Goal: Task Accomplishment & Management: Use online tool/utility

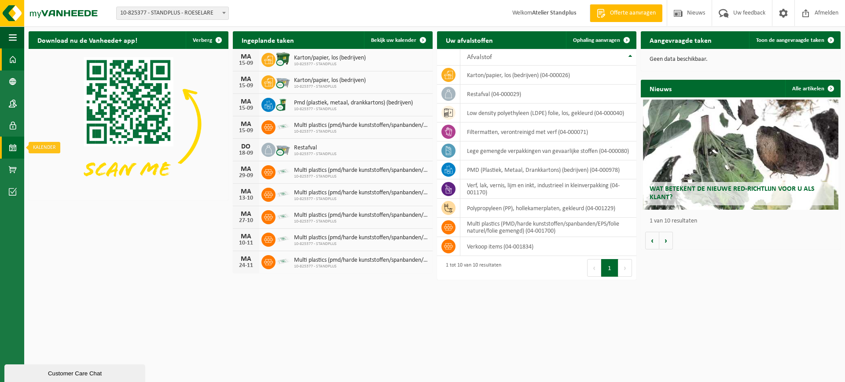
click at [15, 150] on span at bounding box center [13, 147] width 8 height 22
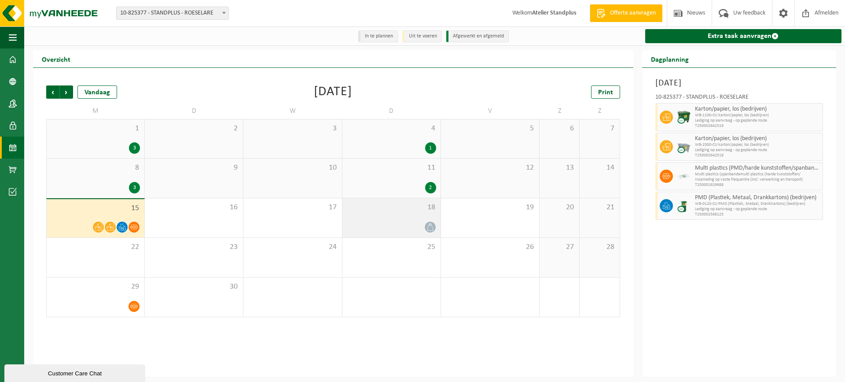
click at [419, 230] on div at bounding box center [391, 227] width 89 height 12
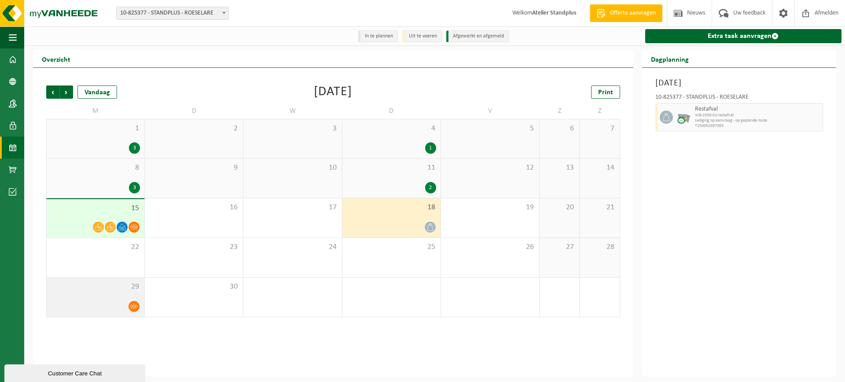
click at [135, 302] on span at bounding box center [134, 306] width 11 height 11
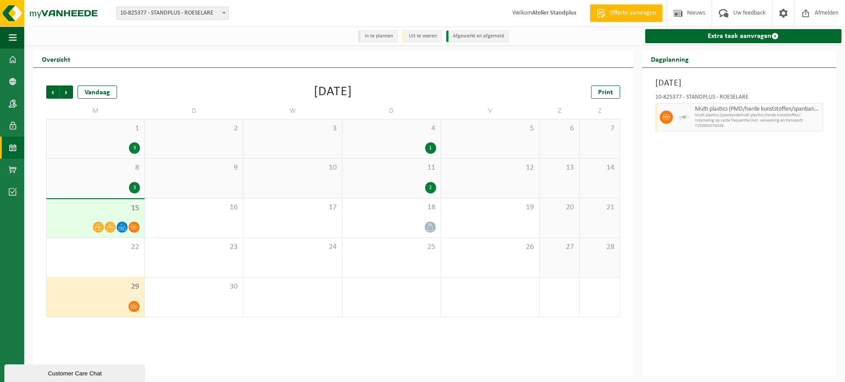
click at [127, 216] on div "15" at bounding box center [96, 218] width 98 height 38
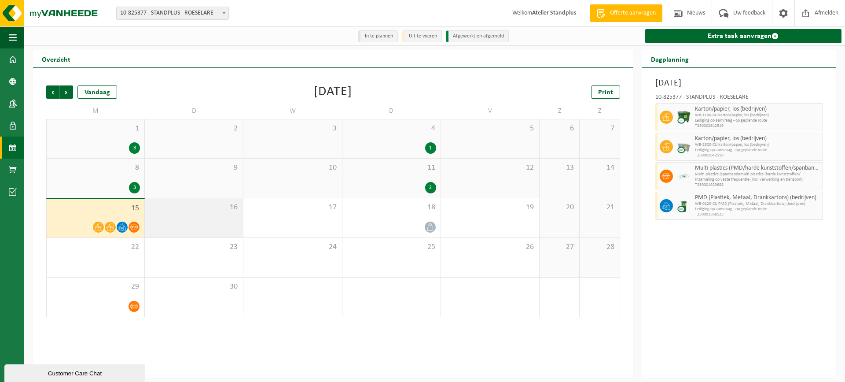
click at [169, 224] on div "16" at bounding box center [194, 217] width 98 height 39
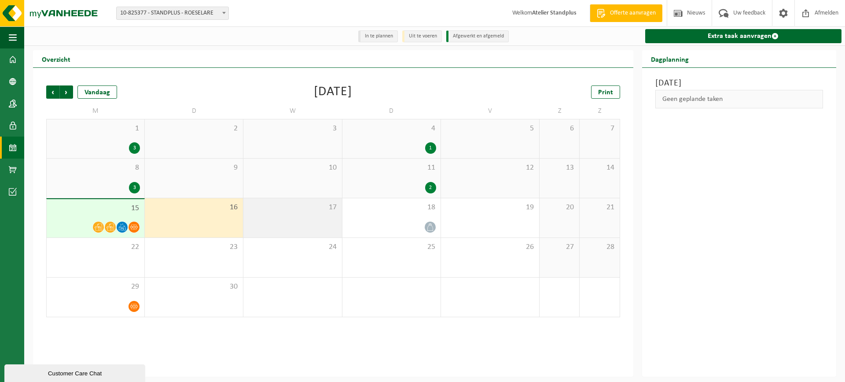
click at [291, 225] on div "17" at bounding box center [292, 217] width 98 height 39
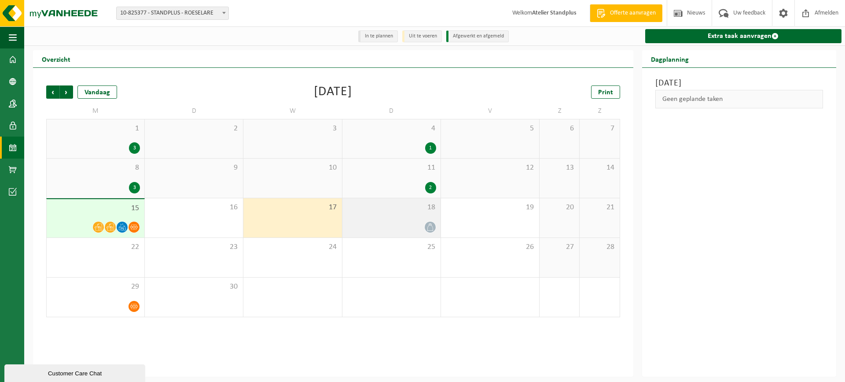
click at [348, 222] on div at bounding box center [391, 227] width 89 height 12
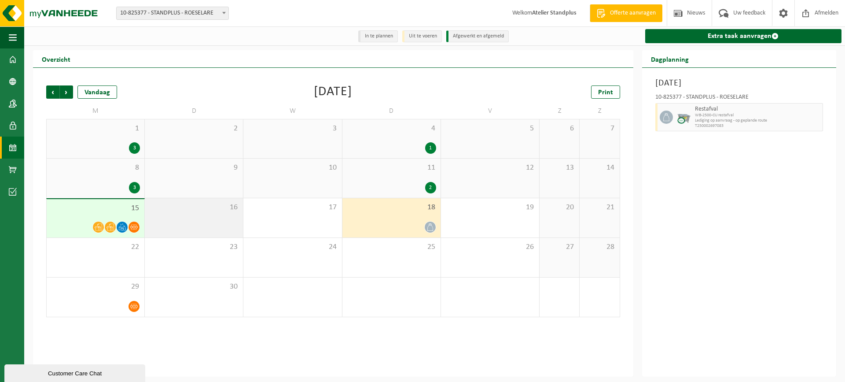
click at [203, 228] on div "16" at bounding box center [194, 217] width 98 height 39
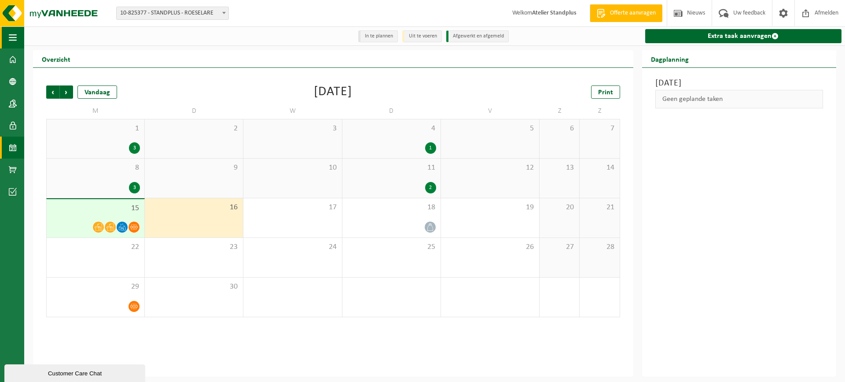
click at [14, 40] on span "button" at bounding box center [13, 37] width 8 height 22
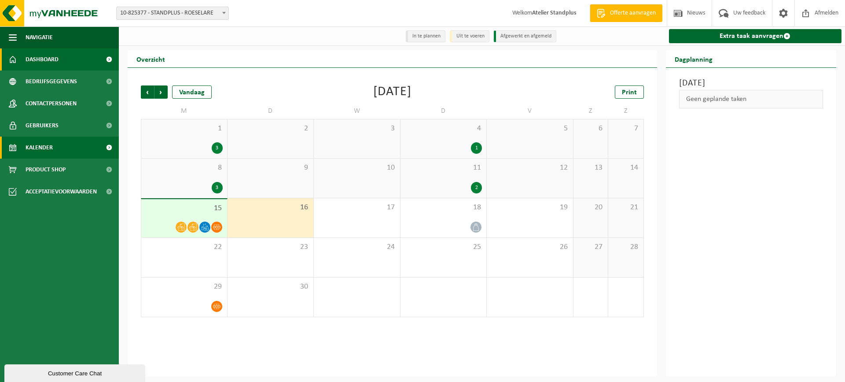
click at [25, 55] on link "Dashboard" at bounding box center [59, 59] width 119 height 22
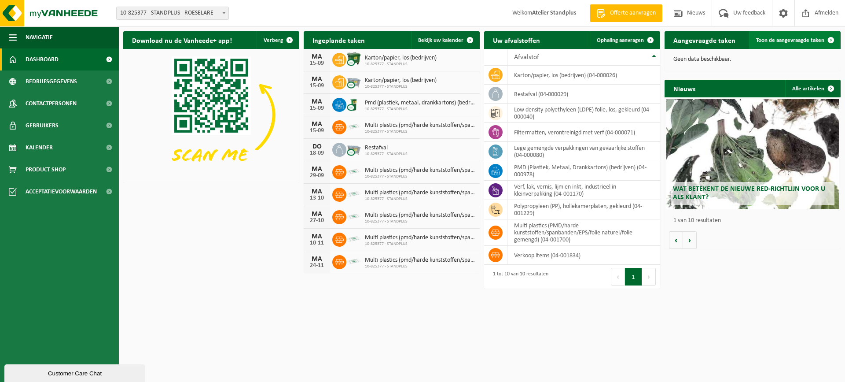
click at [820, 39] on span "Toon de aangevraagde taken" at bounding box center [790, 40] width 68 height 6
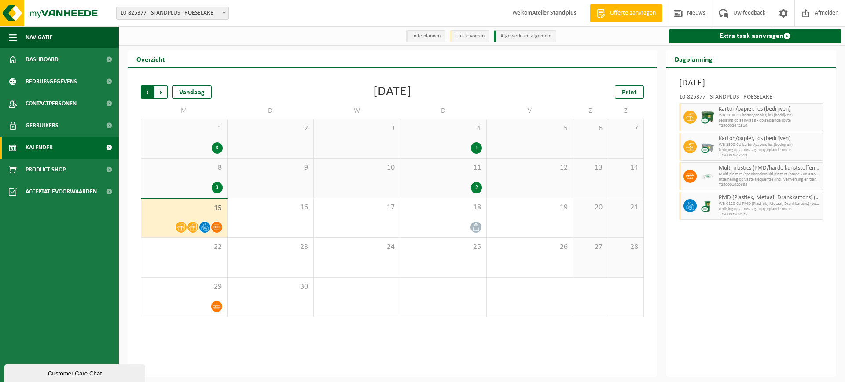
click at [164, 95] on span "Volgende" at bounding box center [160, 91] width 13 height 13
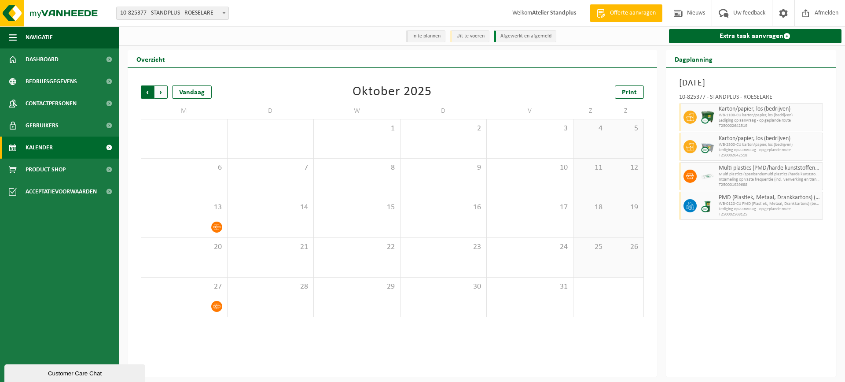
click at [163, 95] on span "Volgende" at bounding box center [160, 91] width 13 height 13
click at [141, 96] on span "Vorige" at bounding box center [147, 91] width 13 height 13
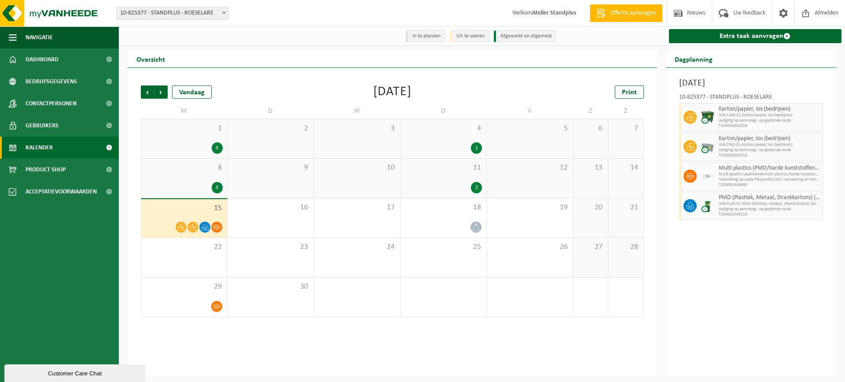
click at [141, 96] on span "Vorige" at bounding box center [147, 91] width 13 height 13
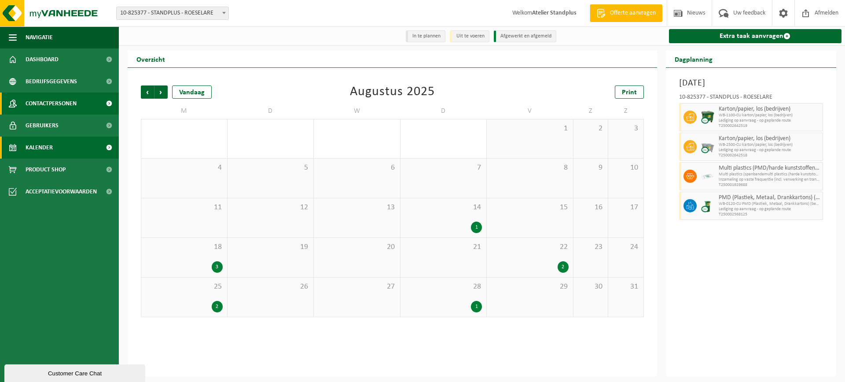
click at [66, 100] on span "Contactpersonen" at bounding box center [51, 103] width 51 height 22
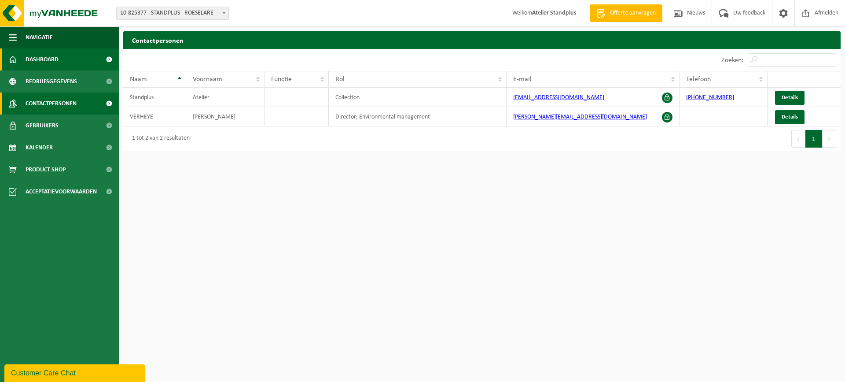
click at [66, 58] on link "Dashboard" at bounding box center [59, 59] width 119 height 22
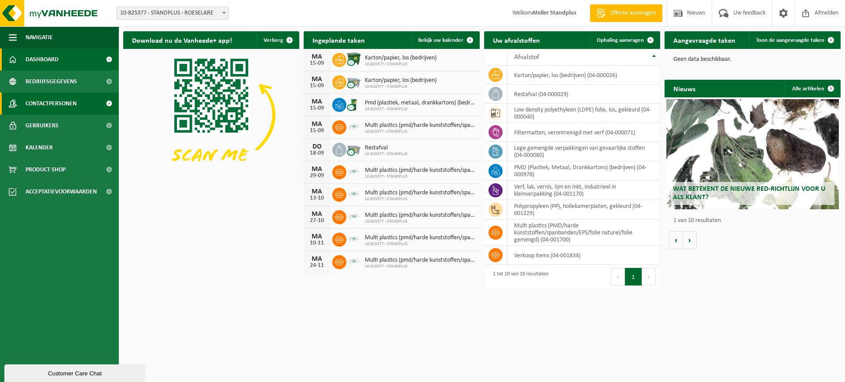
click at [74, 103] on span "Contactpersonen" at bounding box center [51, 103] width 51 height 22
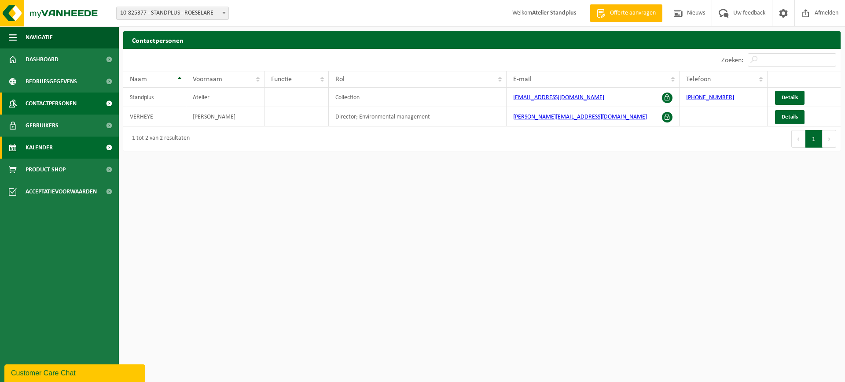
click at [85, 142] on link "Kalender" at bounding box center [59, 147] width 119 height 22
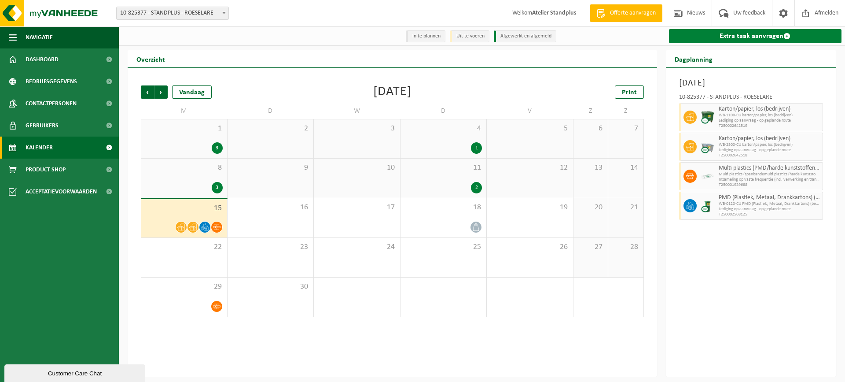
click at [731, 40] on link "Extra taak aanvragen" at bounding box center [755, 36] width 173 height 14
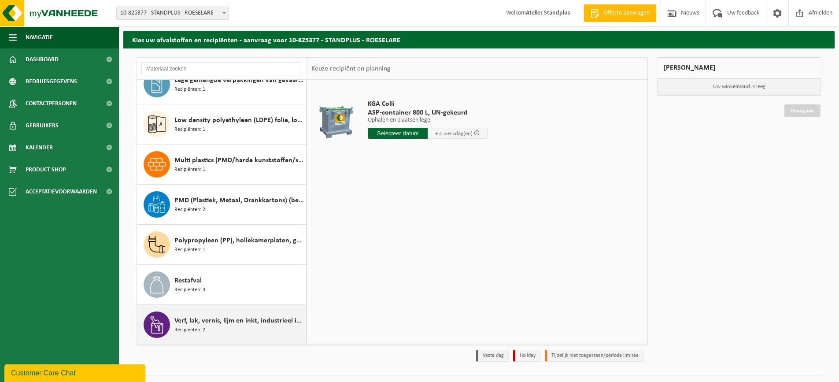
scroll to position [44, 0]
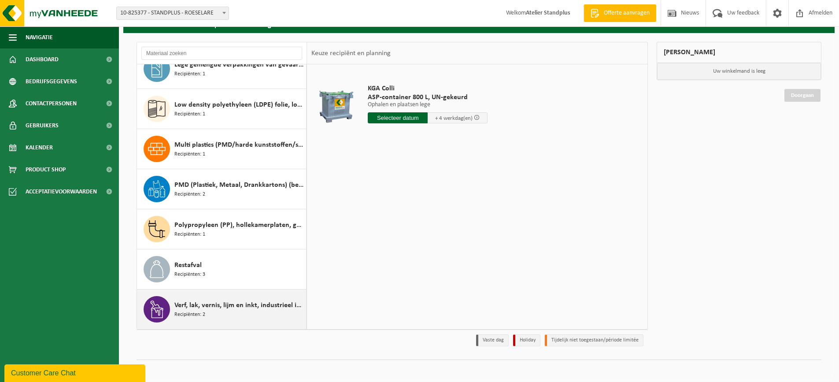
click at [258, 306] on span "Verf, lak, vernis, lijm en inkt, industrieel in kleinverpakking" at bounding box center [238, 305] width 129 height 11
